Goal: Task Accomplishment & Management: Manage account settings

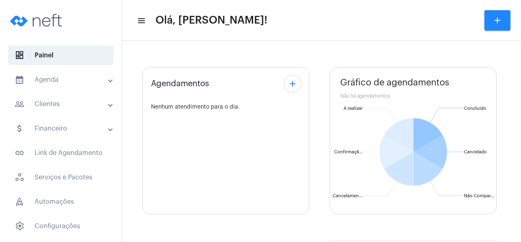
type input "[URL][DOMAIN_NAME]"
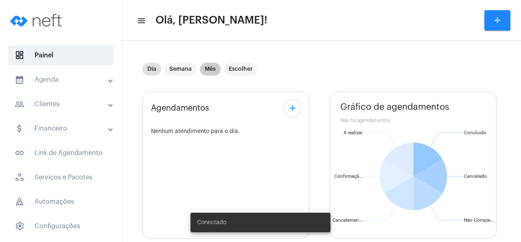
click at [214, 67] on mat-chip "Mês" at bounding box center [210, 69] width 21 height 13
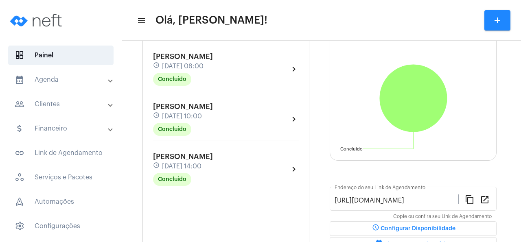
scroll to position [117, 0]
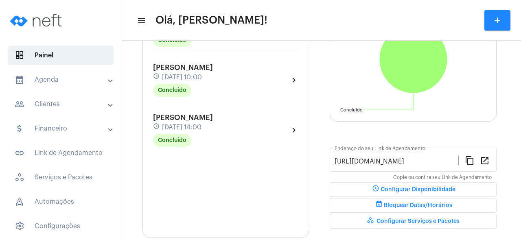
click at [56, 103] on mat-panel-title "people_outline Clientes" at bounding box center [62, 104] width 94 height 10
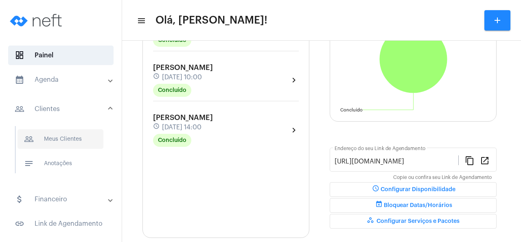
click at [74, 138] on span "people_outline Meus Clientes" at bounding box center [61, 139] width 86 height 20
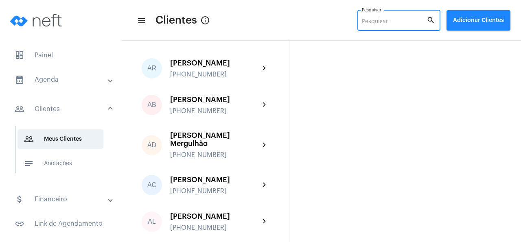
click at [364, 22] on input "Pesquisar" at bounding box center [394, 22] width 65 height 7
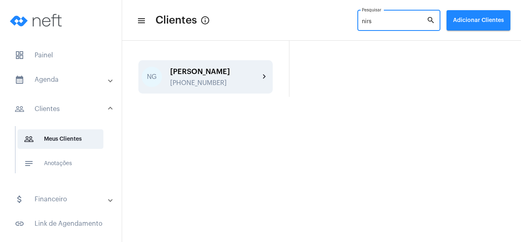
type input "nirs"
click at [236, 76] on div "[PERSON_NAME]" at bounding box center [215, 72] width 90 height 8
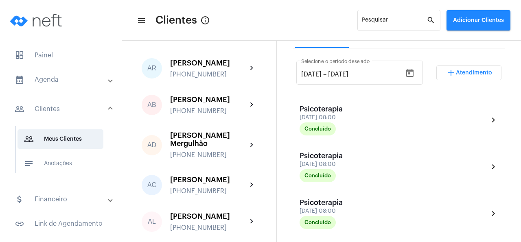
scroll to position [117, 0]
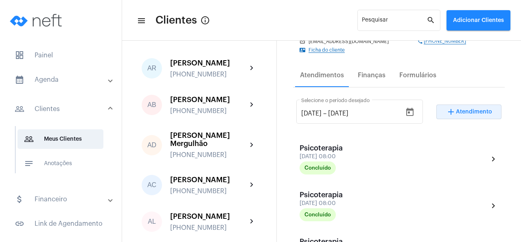
click at [463, 116] on button "add Atendimento" at bounding box center [469, 112] width 65 height 15
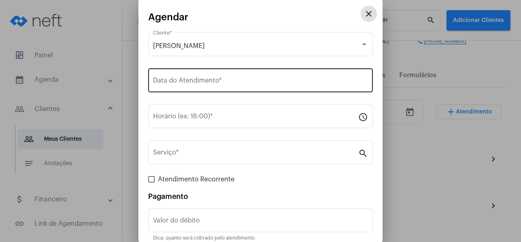
click at [206, 82] on input "Data do Atendimento *" at bounding box center [260, 82] width 215 height 7
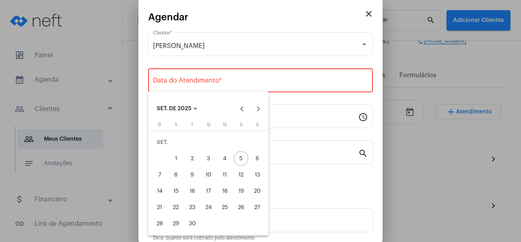
click at [196, 193] on div "16" at bounding box center [192, 191] width 15 height 15
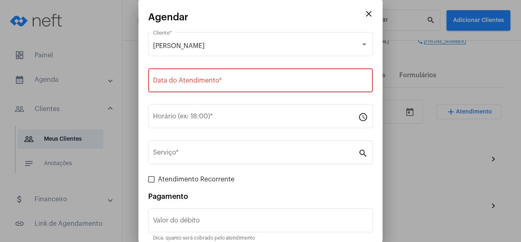
type input "[DATE]"
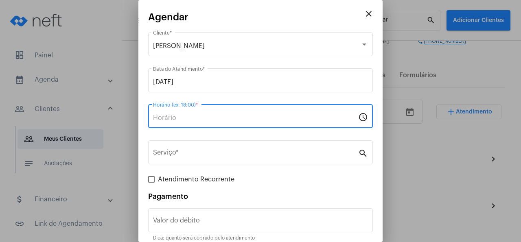
click at [211, 115] on input "Horário (ex: 18:00) *" at bounding box center [255, 117] width 205 height 7
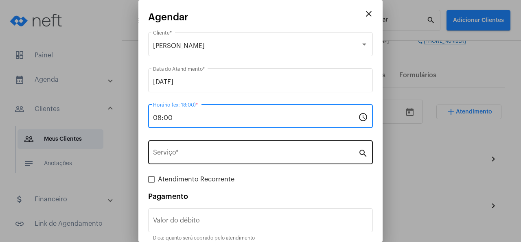
type input "08:00"
click at [213, 151] on div "Serviço *" at bounding box center [255, 152] width 205 height 26
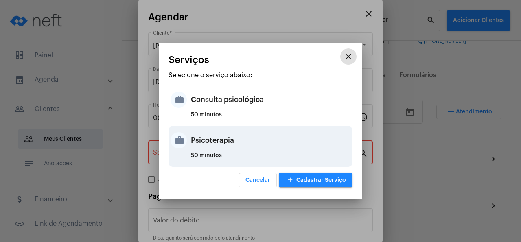
click at [213, 146] on div "Psicoterapia" at bounding box center [271, 140] width 160 height 24
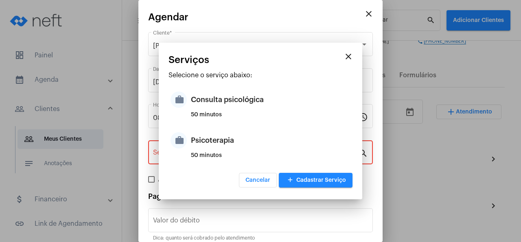
type input "Psicoterapia"
type input "R$ 150"
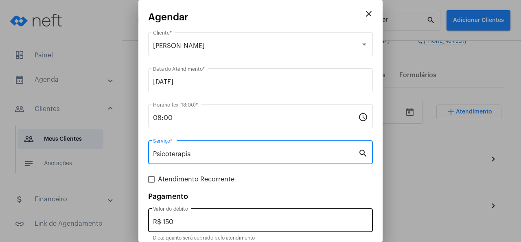
scroll to position [36, 0]
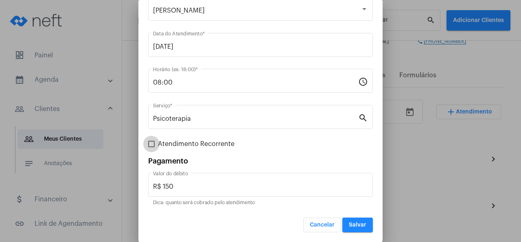
click at [150, 145] on span at bounding box center [151, 144] width 7 height 7
click at [151, 147] on input "Atendimento Recorrente" at bounding box center [151, 147] width 0 height 0
checkbox input "true"
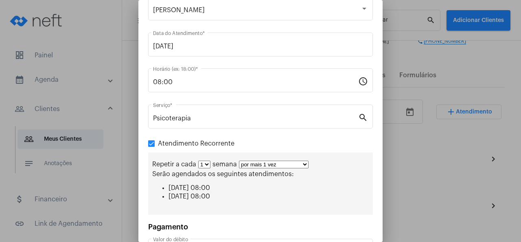
click at [239, 161] on select "por mais 1 vez por mais 2 vezes por mais 3 vezes por mais 4 vezes por mais 5 ve…" at bounding box center [274, 165] width 70 height 8
select select "10: 0"
click option "por tempo indeterminado" at bounding box center [0, 0] width 0 height 0
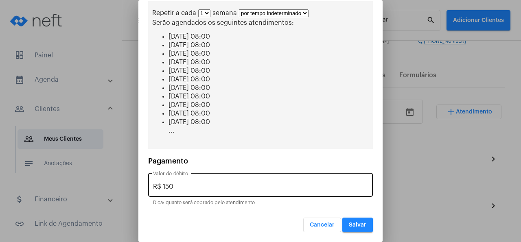
scroll to position [195, 0]
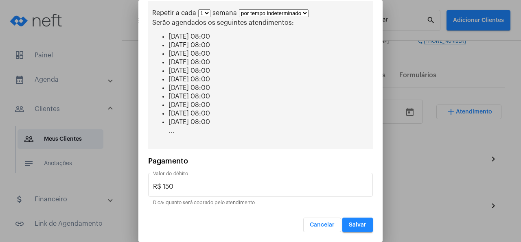
click at [360, 228] on span "Salvar" at bounding box center [358, 225] width 18 height 6
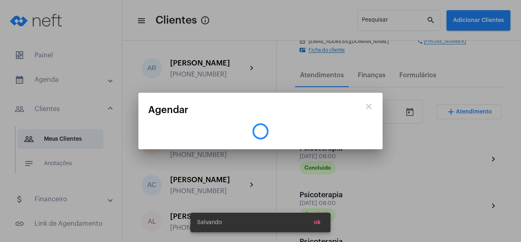
scroll to position [0, 0]
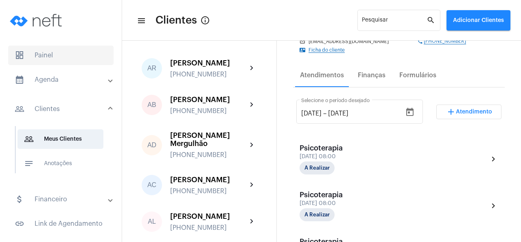
click at [53, 55] on span "dashboard Painel" at bounding box center [60, 56] width 105 height 20
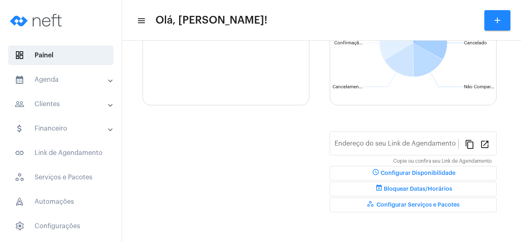
type input "[URL][DOMAIN_NAME]"
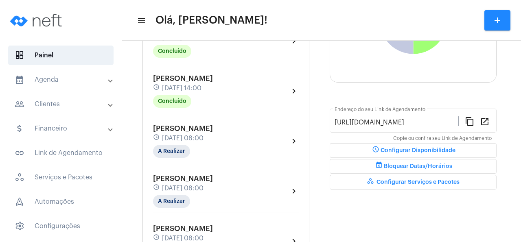
scroll to position [195, 0]
